Goal: Task Accomplishment & Management: Manage account settings

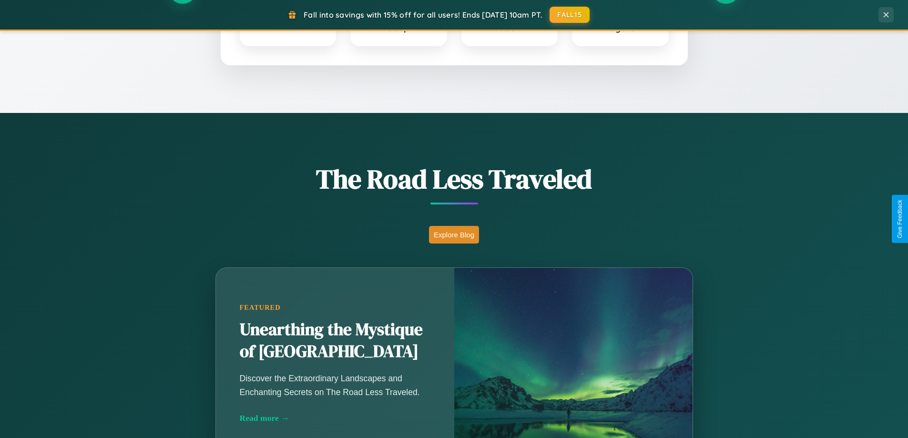
scroll to position [656, 0]
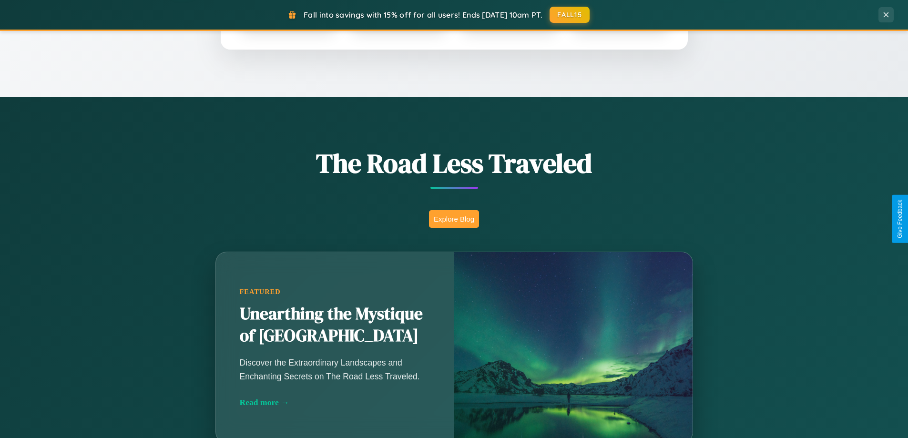
click at [454, 219] on button "Explore Blog" at bounding box center [454, 219] width 50 height 18
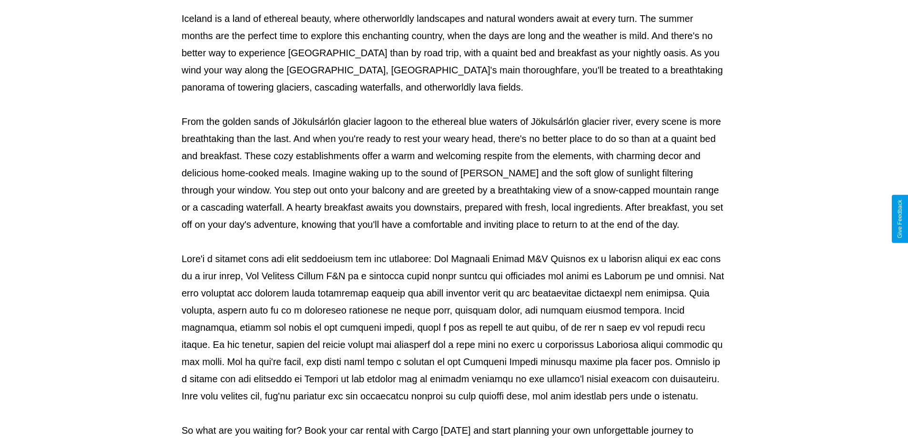
scroll to position [309, 0]
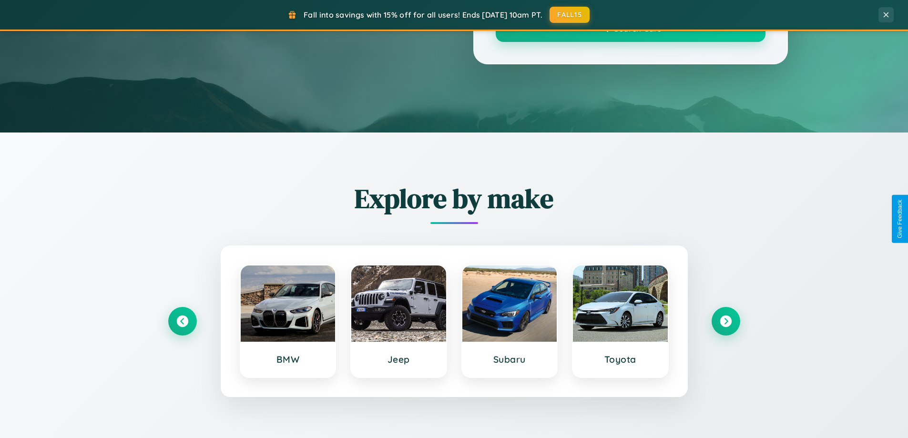
scroll to position [656, 0]
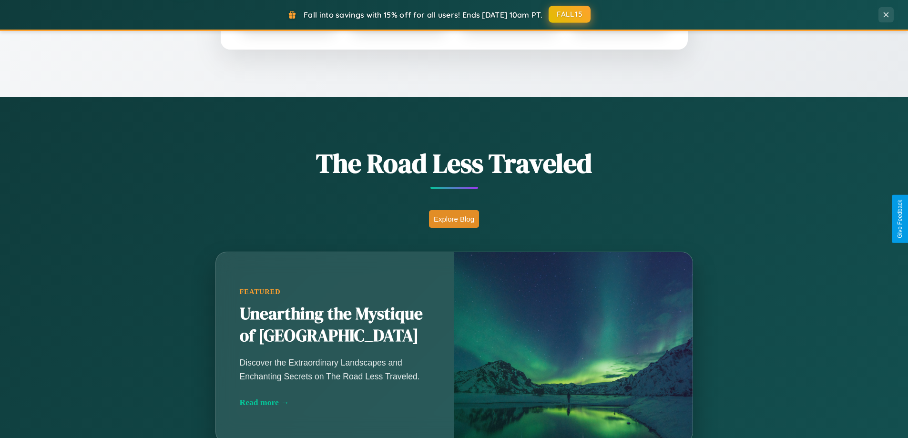
click at [570, 14] on button "FALL15" at bounding box center [570, 14] width 42 height 17
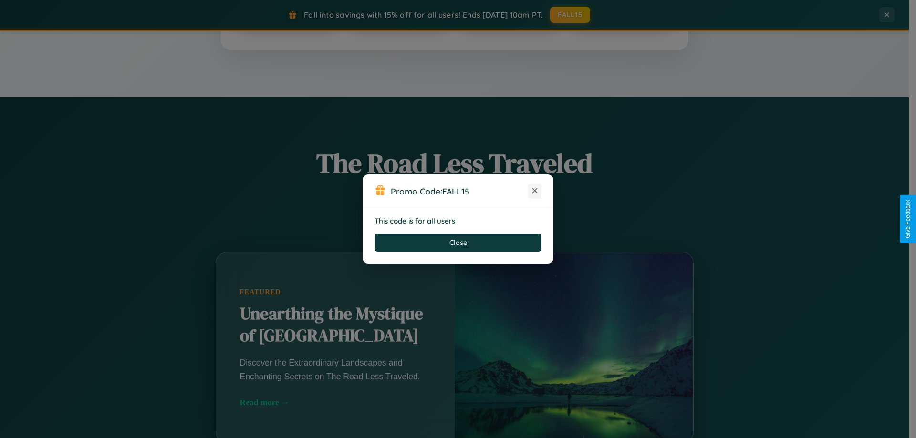
click at [535, 191] on icon at bounding box center [535, 191] width 10 height 10
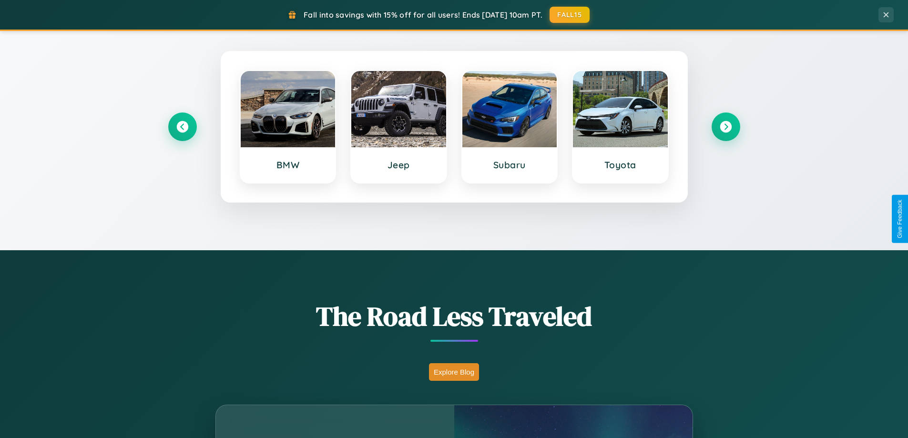
scroll to position [411, 0]
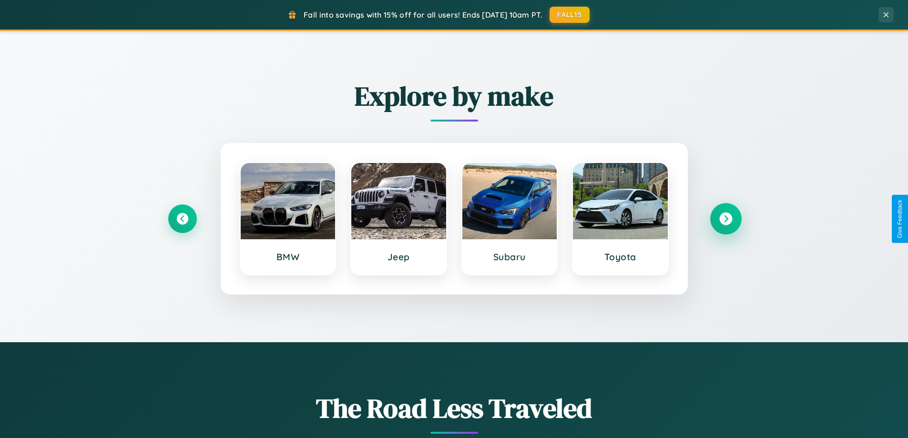
click at [726, 219] on icon at bounding box center [726, 219] width 13 height 13
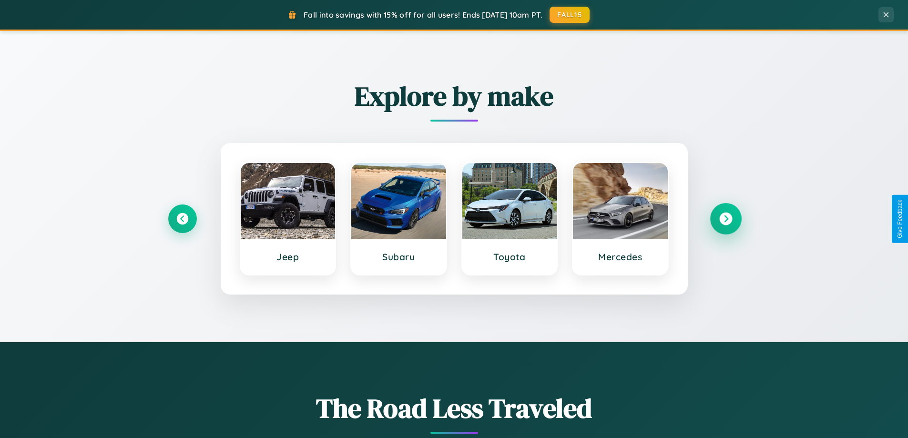
click at [726, 219] on icon at bounding box center [726, 219] width 13 height 13
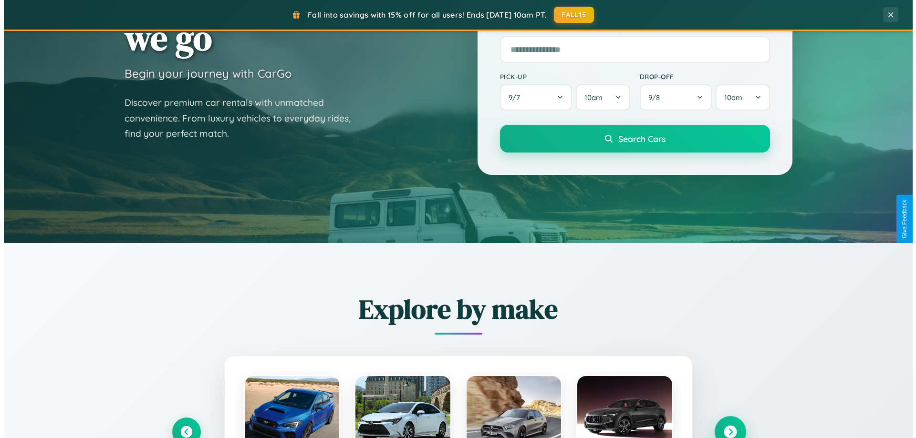
scroll to position [0, 0]
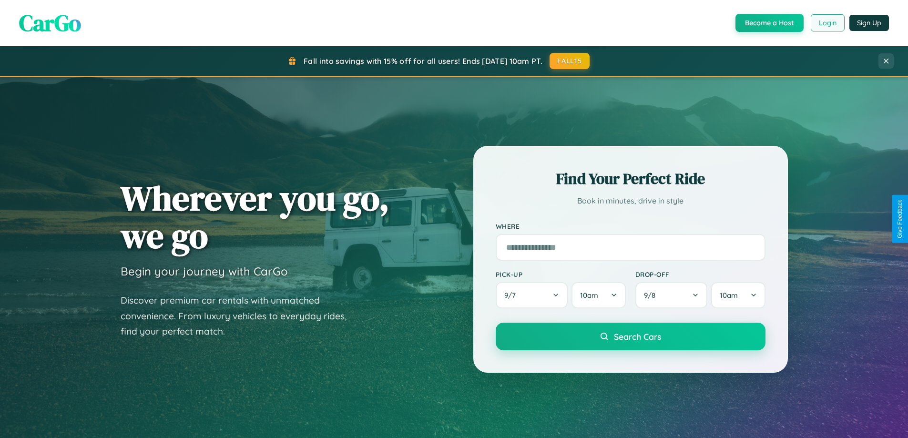
click at [827, 23] on button "Login" at bounding box center [828, 22] width 34 height 17
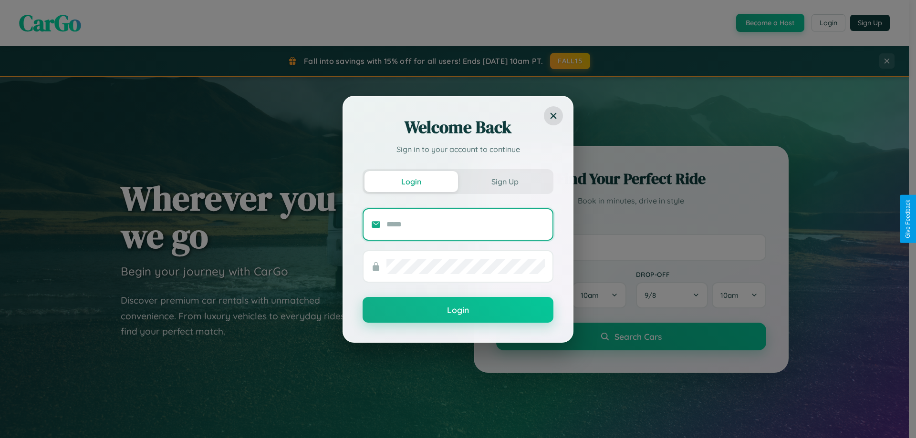
click at [465, 224] on input "text" at bounding box center [465, 224] width 158 height 15
type input "**********"
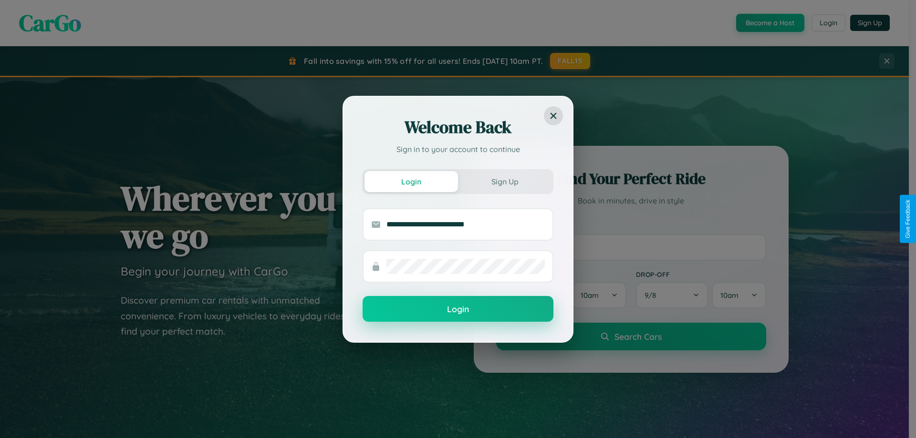
click at [458, 309] on button "Login" at bounding box center [457, 309] width 191 height 26
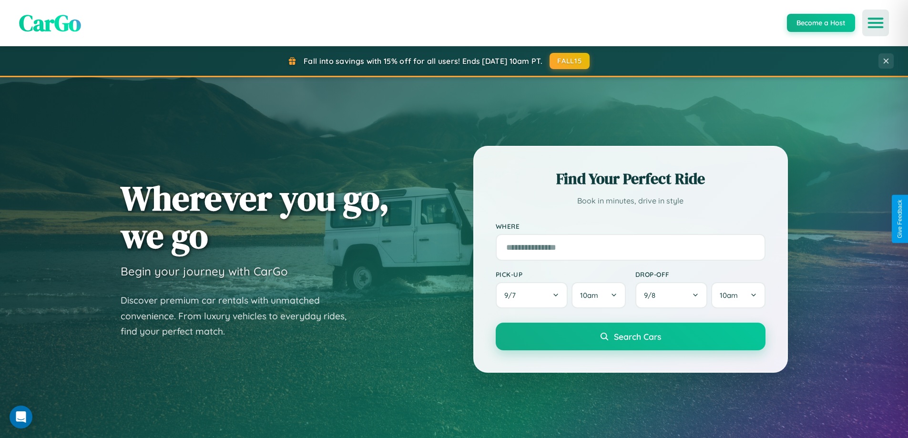
click at [876, 23] on icon "Open menu" at bounding box center [876, 23] width 14 height 9
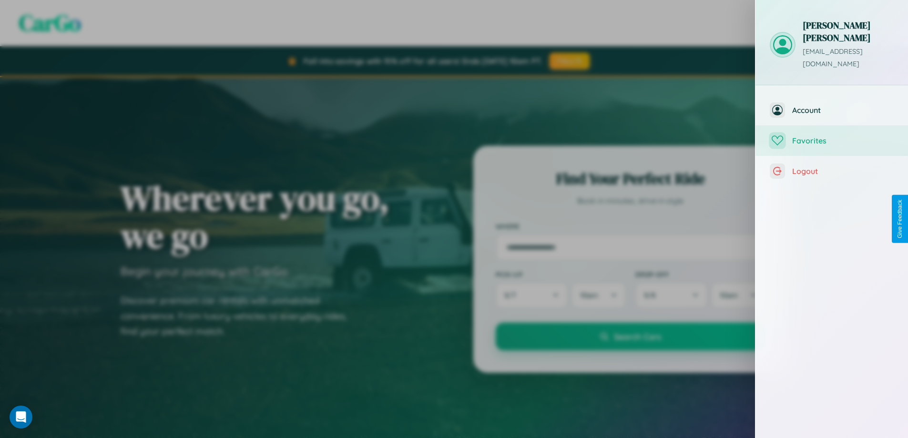
click at [832, 136] on span "Favorites" at bounding box center [844, 141] width 102 height 10
